Goal: Find specific page/section: Find specific page/section

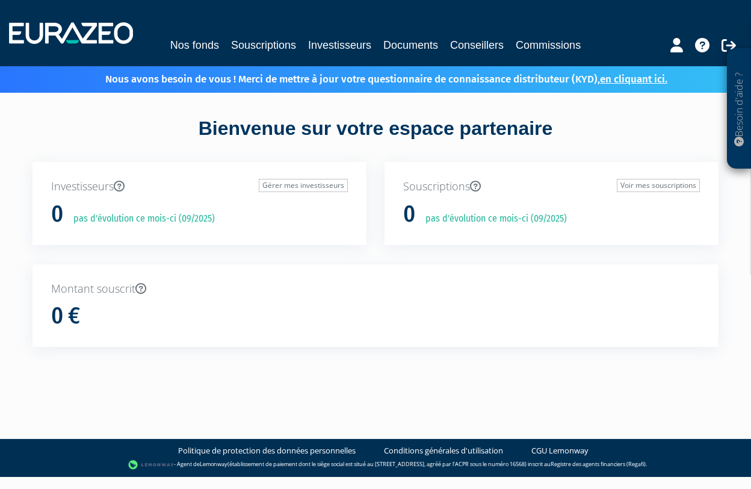
click at [399, 48] on link "Documents" at bounding box center [411, 45] width 55 height 17
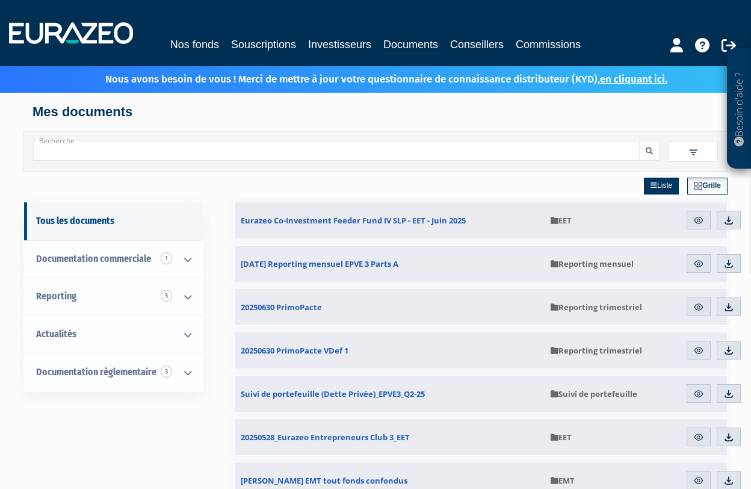
click at [547, 47] on link "Commissions" at bounding box center [548, 44] width 65 height 17
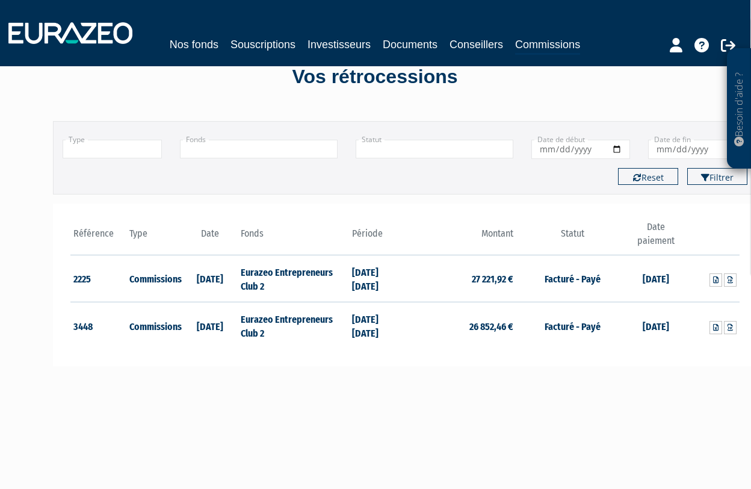
scroll to position [49, 1]
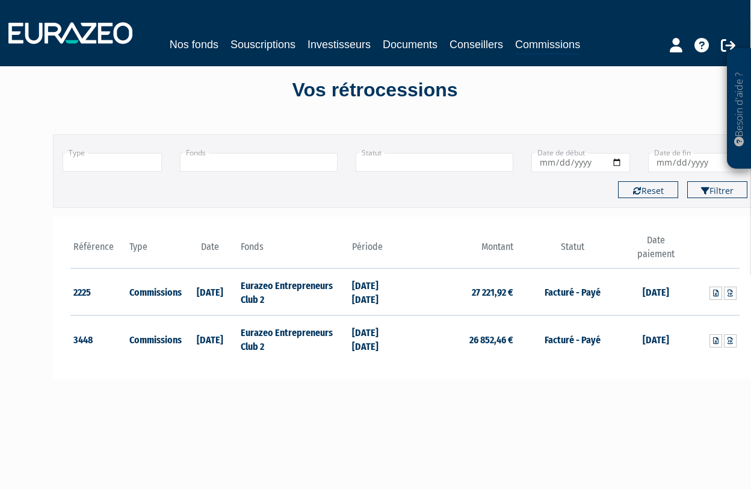
drag, startPoint x: 349, startPoint y: 344, endPoint x: 405, endPoint y: 344, distance: 56.0
click at [405, 344] on tr "3448 Commissions 06/08/2024 Eurazeo Entrepreneurs Club 2 31/12/2023 30/06/2024 …" at bounding box center [405, 339] width 670 height 47
click at [396, 371] on div "Référence Type Date 2225 Commissions 08/02/2024 3448" at bounding box center [405, 298] width 705 height 163
drag, startPoint x: 353, startPoint y: 343, endPoint x: 402, endPoint y: 343, distance: 48.8
click at [402, 343] on td "31/12/2023 30/06/2024" at bounding box center [377, 339] width 56 height 47
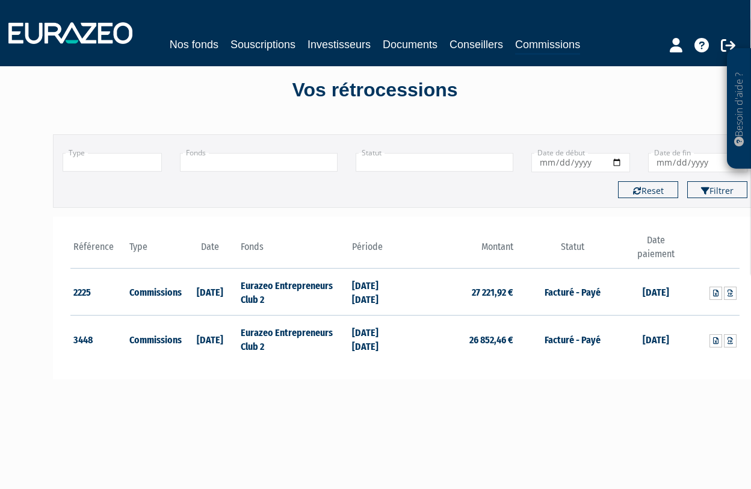
click at [400, 361] on div "Référence Type Date 2225 Commissions 08/02/2024 3448" at bounding box center [405, 298] width 705 height 163
click at [398, 371] on div "Référence Type Date 2225 Commissions 08/02/2024 3448" at bounding box center [405, 298] width 705 height 163
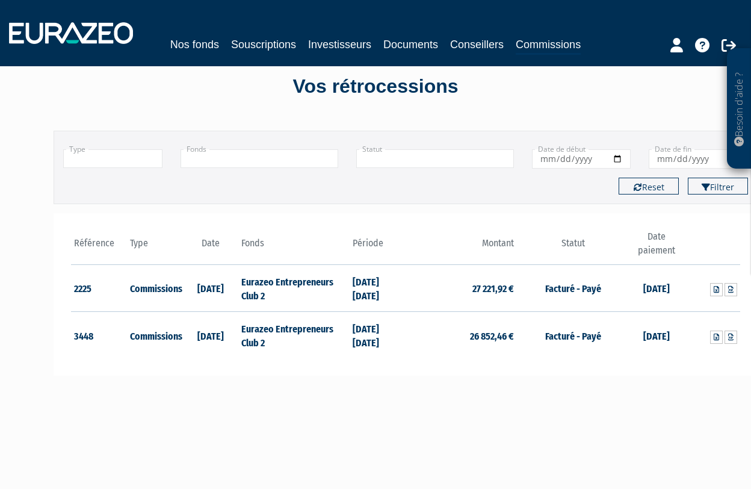
scroll to position [53, 0]
drag, startPoint x: 294, startPoint y: 90, endPoint x: 482, endPoint y: 90, distance: 187.9
click at [482, 90] on div "Vos rétrocessions" at bounding box center [376, 86] width 686 height 28
drag, startPoint x: 467, startPoint y: 90, endPoint x: 297, endPoint y: 88, distance: 170.4
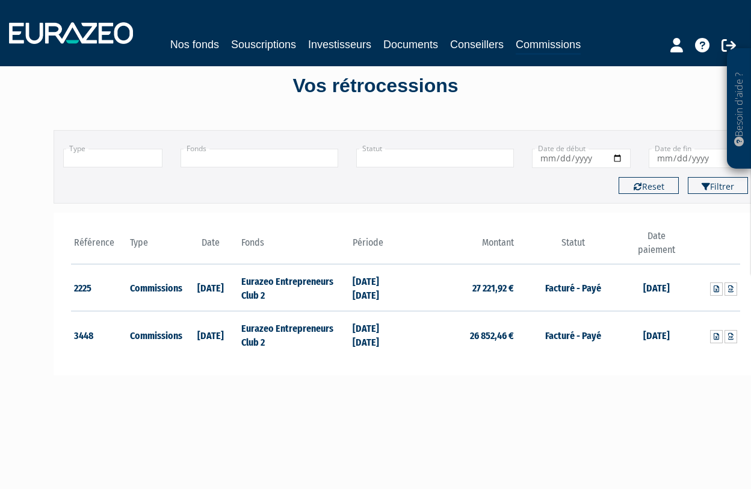
click at [297, 89] on div "Vos rétrocessions" at bounding box center [376, 86] width 686 height 28
click at [297, 88] on div "Vos rétrocessions" at bounding box center [376, 86] width 686 height 28
drag, startPoint x: 287, startPoint y: 86, endPoint x: 462, endPoint y: 83, distance: 175.2
click at [462, 84] on div "Vos rétrocessions" at bounding box center [376, 86] width 686 height 28
click at [462, 83] on div "Vos rétrocessions" at bounding box center [376, 86] width 686 height 28
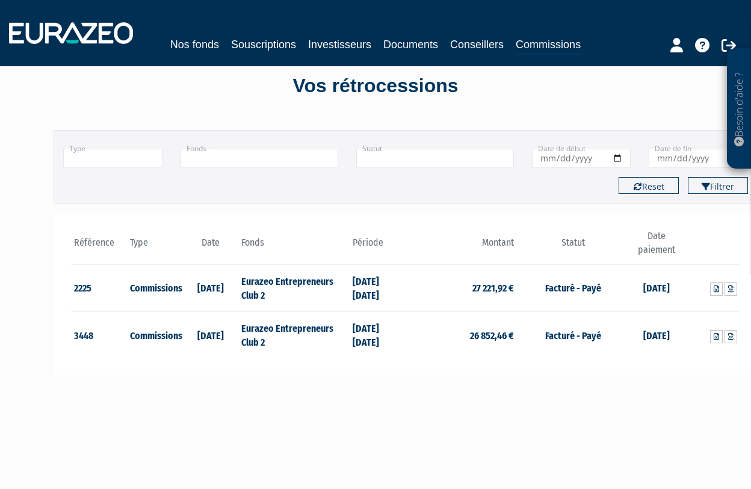
drag, startPoint x: 472, startPoint y: 90, endPoint x: 289, endPoint y: 86, distance: 183.1
click at [289, 87] on div "Vos rétrocessions" at bounding box center [376, 86] width 686 height 28
click at [289, 86] on div "Vos rétrocessions" at bounding box center [376, 86] width 686 height 28
drag, startPoint x: 279, startPoint y: 83, endPoint x: 468, endPoint y: 82, distance: 189.1
click at [470, 84] on div "Vos rétrocessions" at bounding box center [376, 86] width 686 height 28
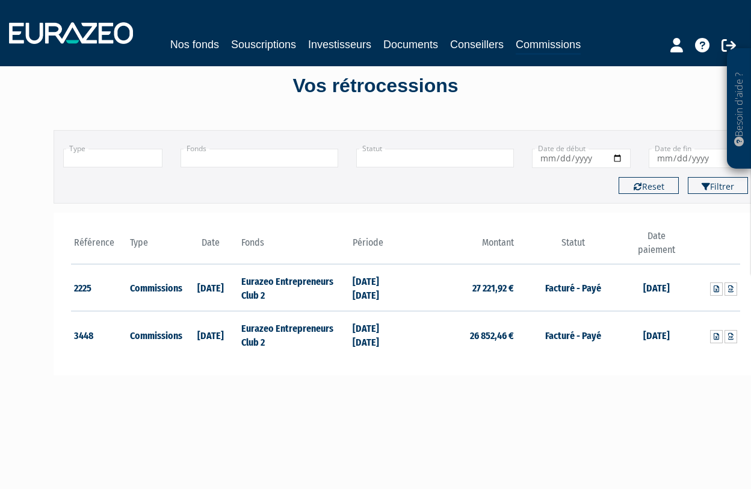
click at [471, 85] on div "Vos rétrocessions" at bounding box center [376, 86] width 686 height 28
drag, startPoint x: 477, startPoint y: 87, endPoint x: 231, endPoint y: 84, distance: 246.3
click at [232, 86] on div "Vos rétrocessions" at bounding box center [376, 86] width 686 height 28
click at [237, 86] on div "Vos rétrocessions" at bounding box center [376, 86] width 686 height 28
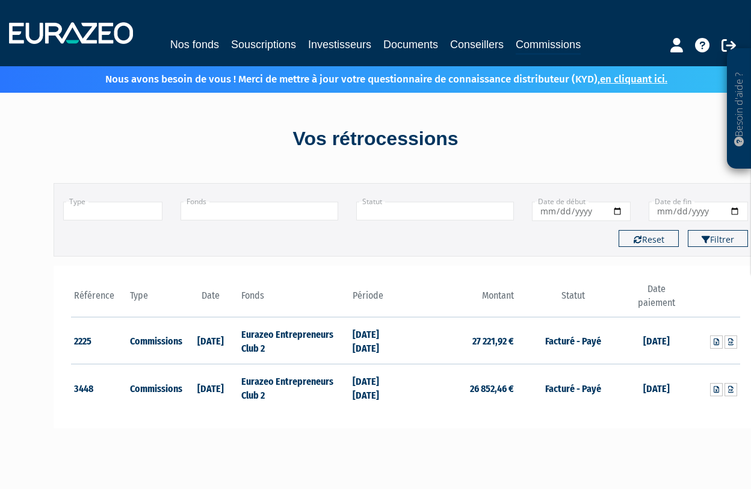
scroll to position [0, 0]
click at [98, 158] on div "Vos rétrocessions Filtrer Type Droits d'entrée Commissions + +" at bounding box center [375, 376] width 705 height 567
click at [78, 149] on div "Vos rétrocessions" at bounding box center [376, 139] width 686 height 28
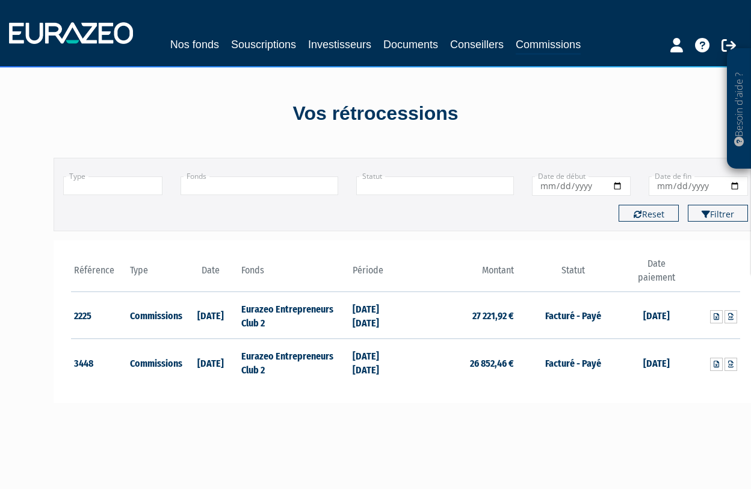
scroll to position [26, 0]
